Goal: Task Accomplishment & Management: Manage account settings

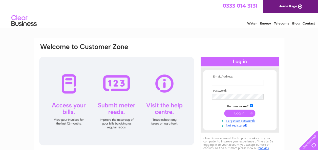
click at [217, 82] on input "text" at bounding box center [237, 83] width 52 height 6
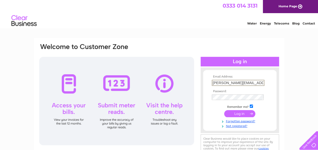
type input "tom@deandugdale.com"
click at [238, 114] on input "submit" at bounding box center [239, 113] width 31 height 7
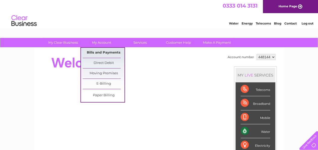
click at [97, 52] on link "Bills and Payments" at bounding box center [104, 53] width 42 height 10
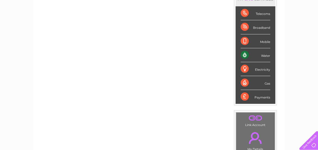
scroll to position [101, 0]
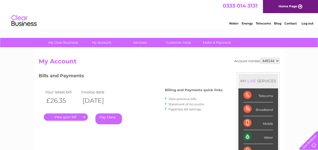
click at [74, 116] on link "." at bounding box center [66, 116] width 44 height 7
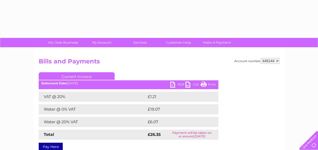
click at [175, 83] on link "PDF" at bounding box center [177, 85] width 15 height 7
